Goal: Task Accomplishment & Management: Manage account settings

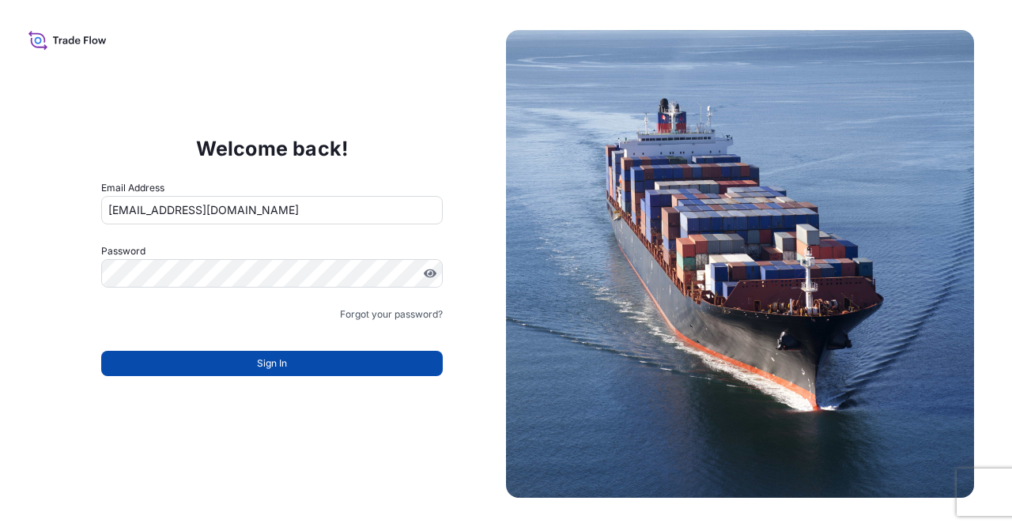
click at [344, 360] on button "Sign In" at bounding box center [272, 363] width 342 height 25
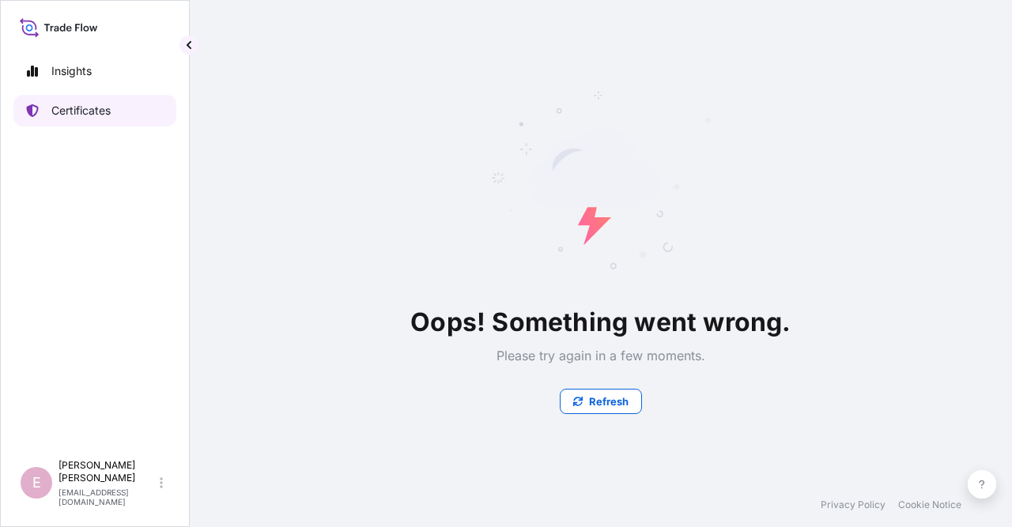
click at [93, 113] on p "Certificates" at bounding box center [80, 111] width 59 height 16
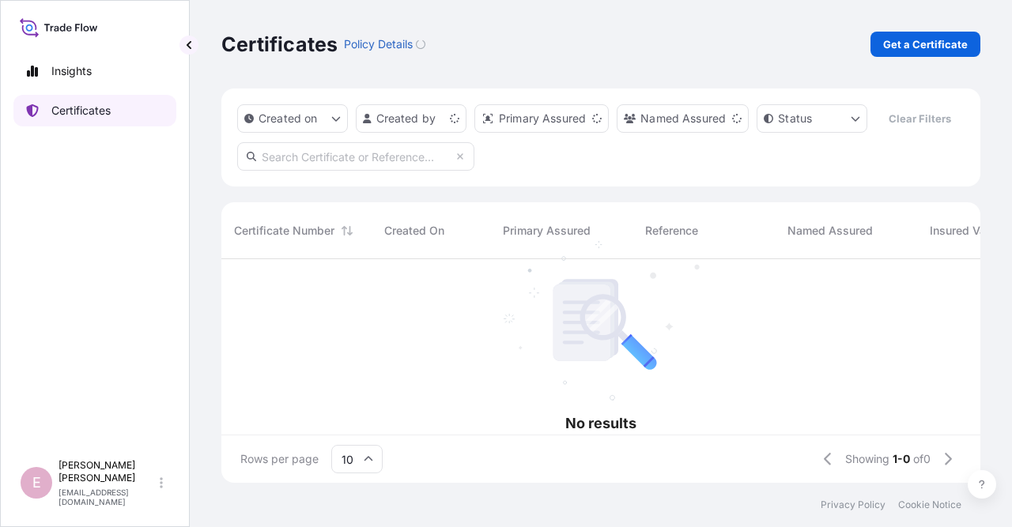
scroll to position [233, 759]
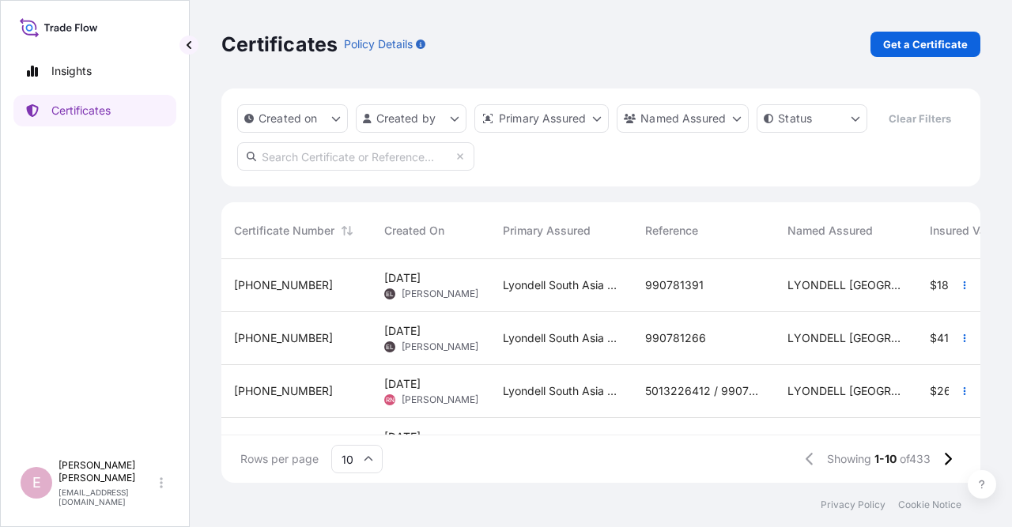
click at [301, 159] on input "text" at bounding box center [355, 156] width 237 height 28
paste input "[PHONE_NUMBER]"
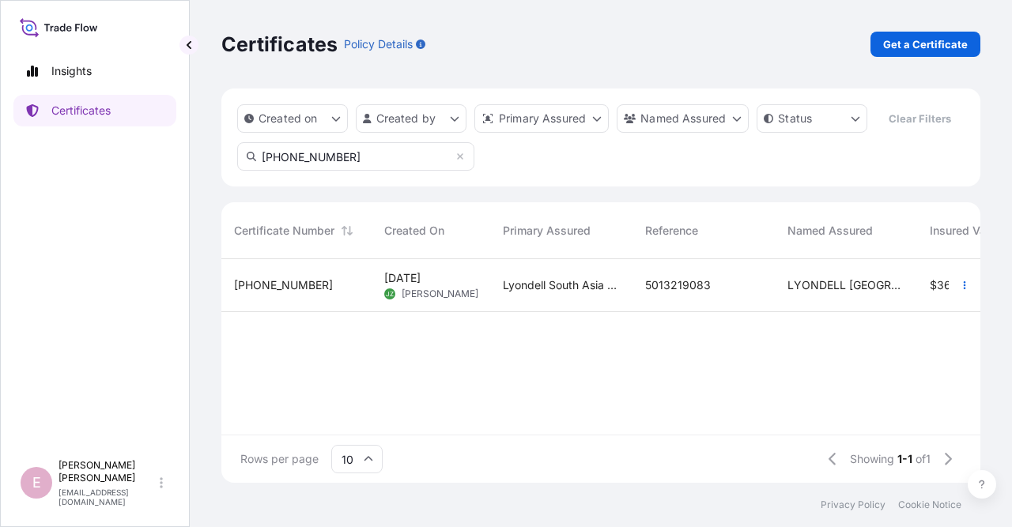
type input "[PHONE_NUMBER]"
click at [292, 282] on span "[PHONE_NUMBER]" at bounding box center [283, 286] width 99 height 16
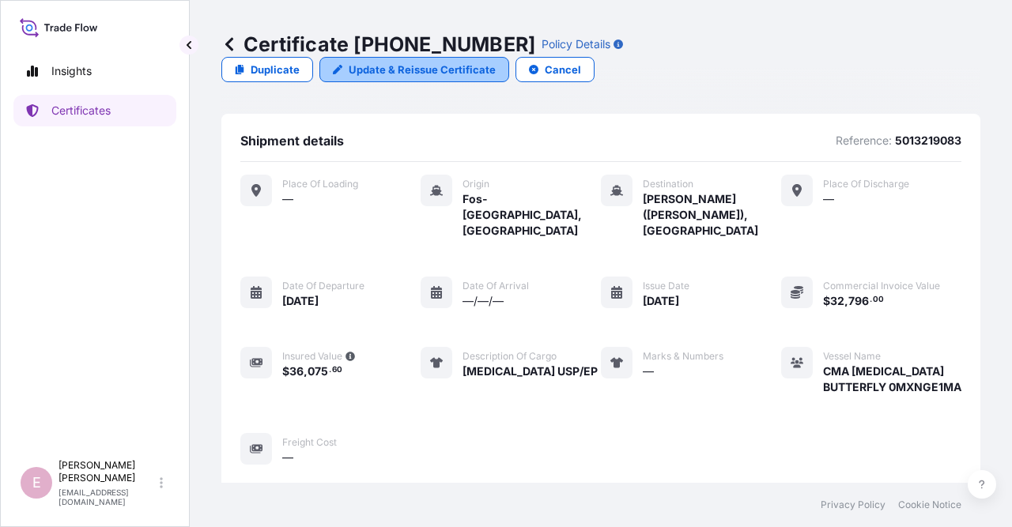
click at [496, 62] on p "Update & Reissue Certificate" at bounding box center [422, 70] width 147 height 16
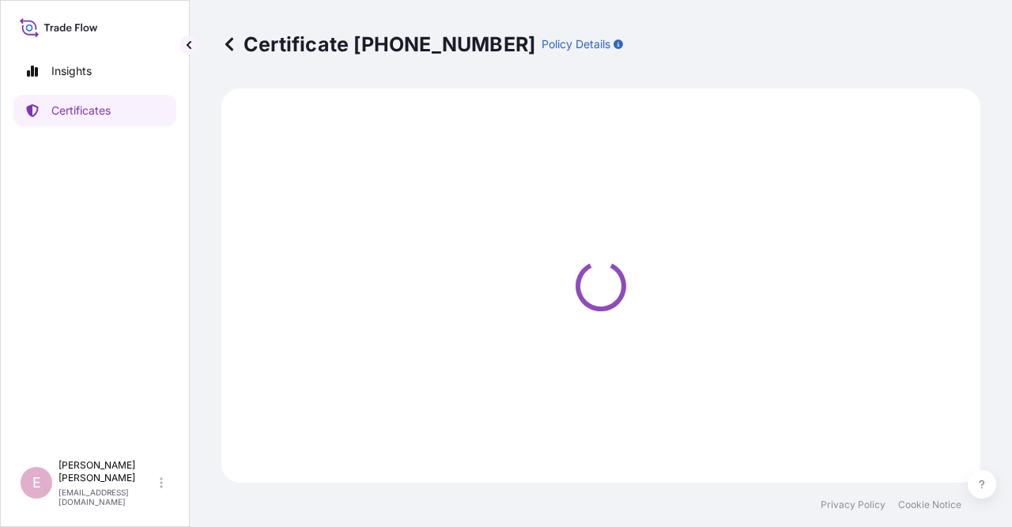
select select "Sea"
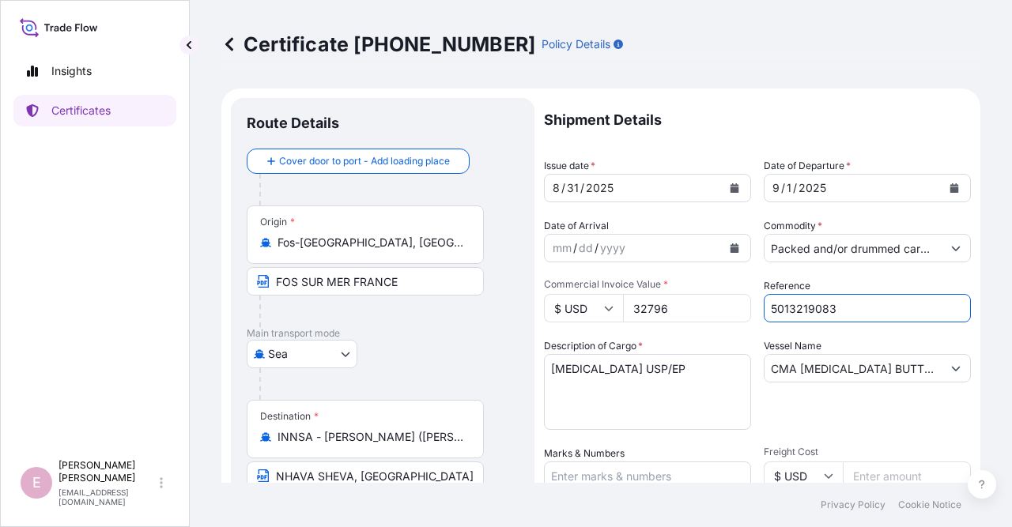
drag, startPoint x: 907, startPoint y: 308, endPoint x: 760, endPoint y: 323, distance: 147.8
click at [764, 323] on input "5013219083" at bounding box center [867, 308] width 207 height 28
paste input "5013219084"
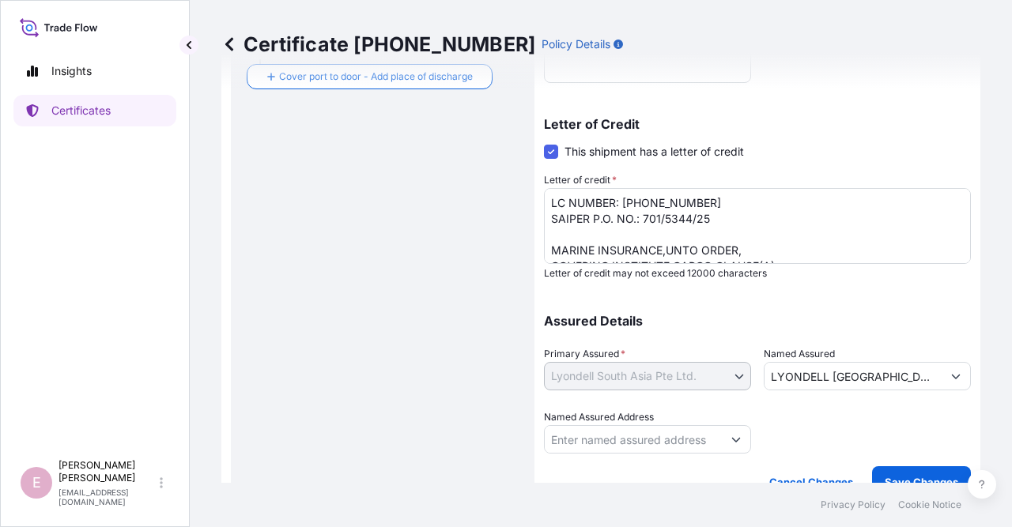
scroll to position [472, 0]
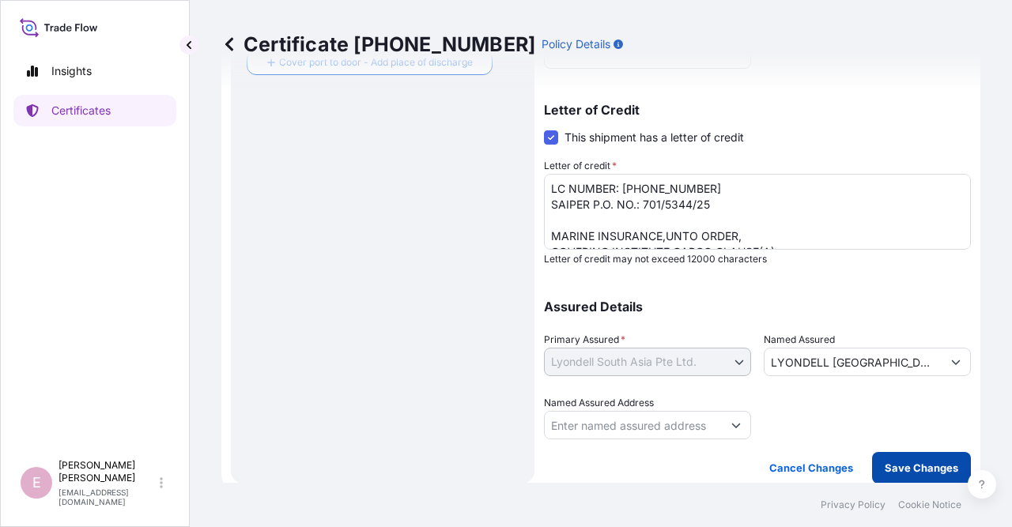
type input "5013219084"
click at [924, 470] on p "Save Changes" at bounding box center [922, 468] width 74 height 16
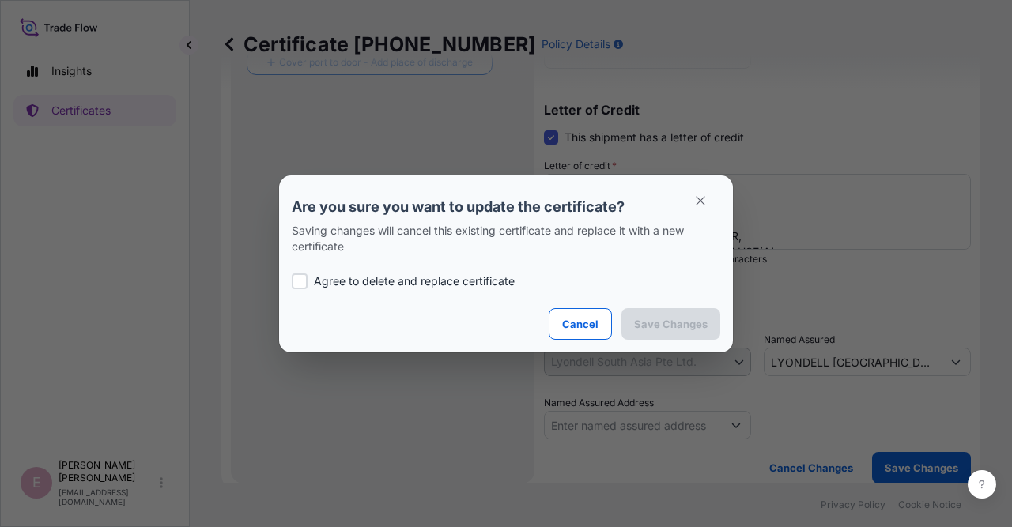
click at [300, 279] on div at bounding box center [300, 282] width 16 height 16
checkbox input "true"
click at [675, 331] on p "Save Changes" at bounding box center [671, 324] width 74 height 16
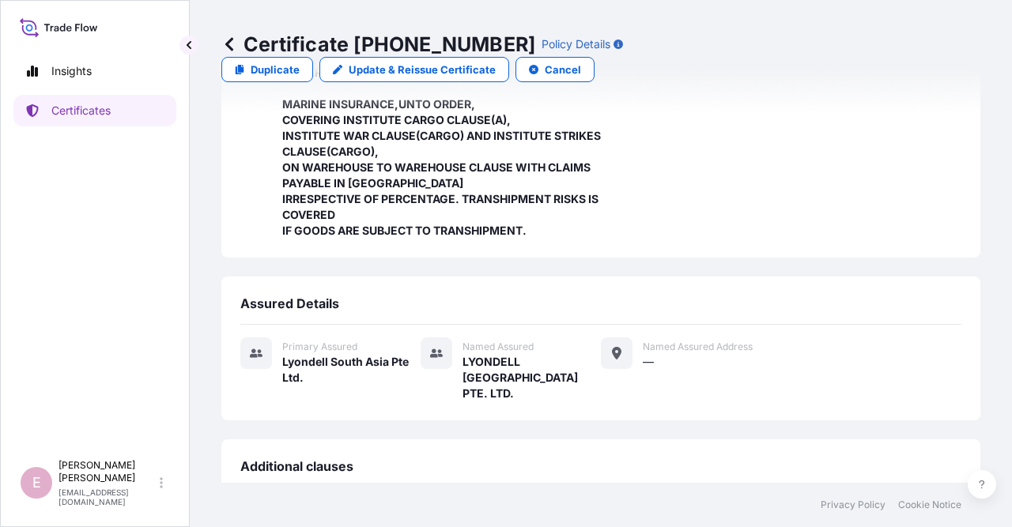
scroll to position [678, 0]
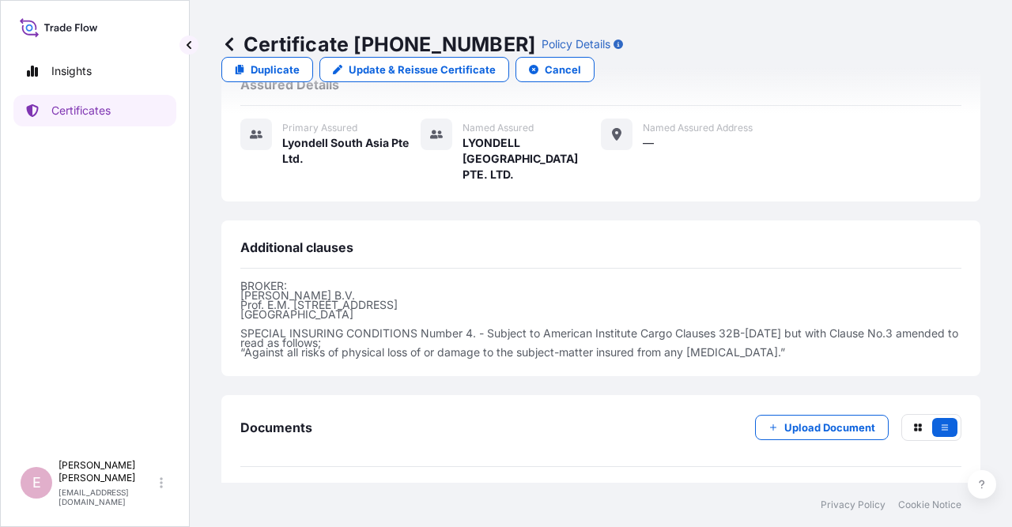
click at [323, 496] on span "Certificate" at bounding box center [310, 504] width 57 height 16
